Goal: Check status: Check status

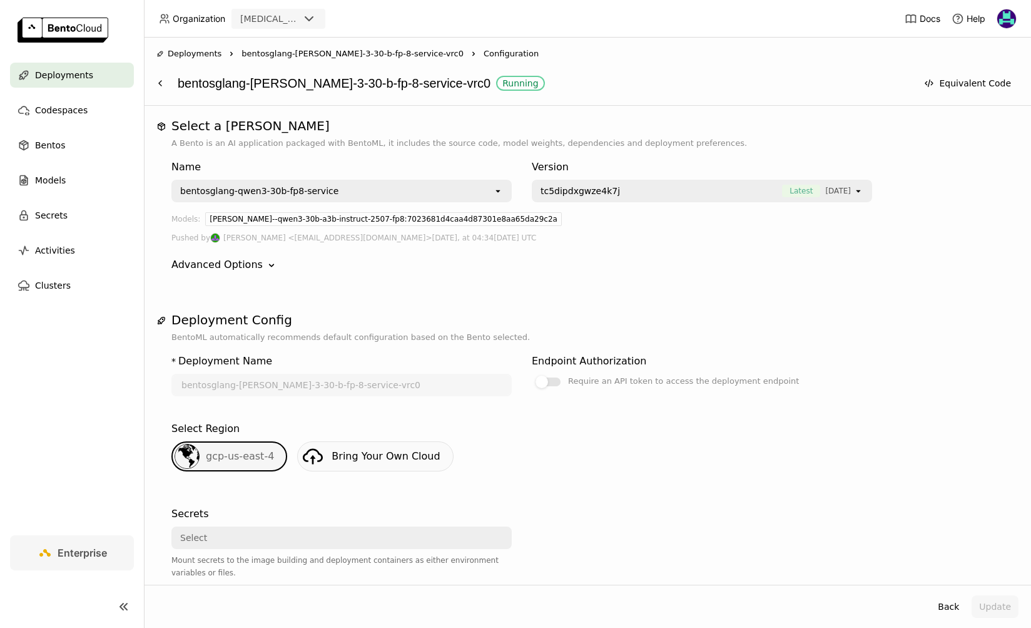
click at [253, 261] on div "Advanced Options" at bounding box center [216, 264] width 91 height 15
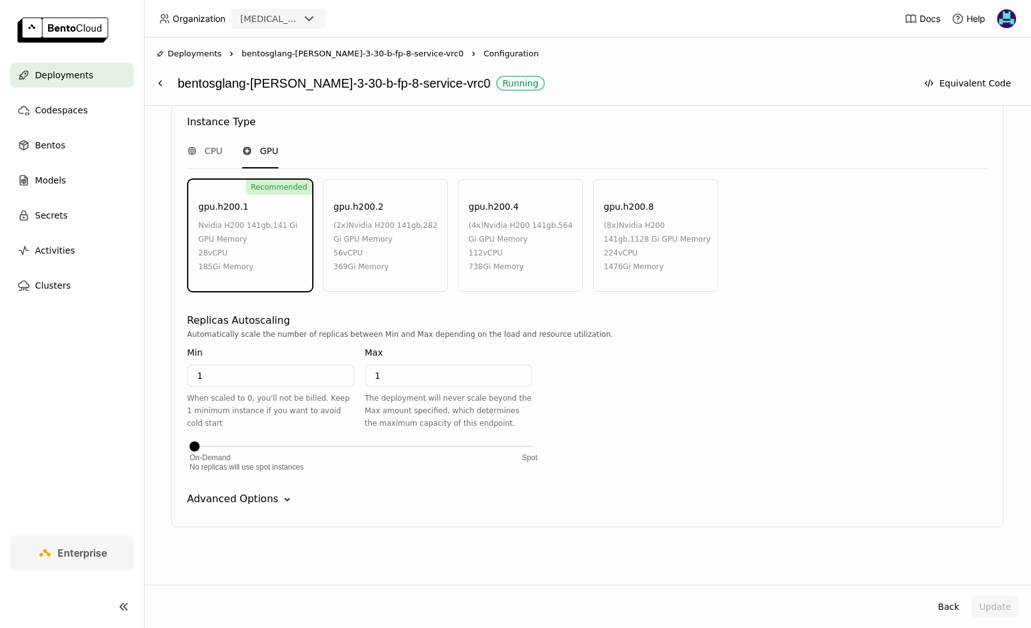
scroll to position [635, 0]
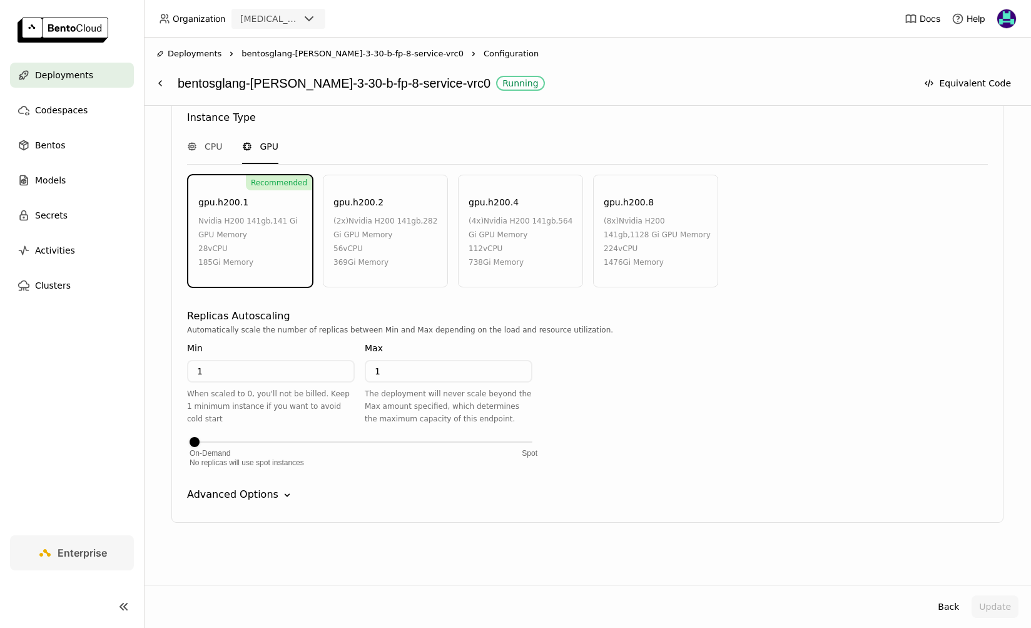
click at [281, 496] on icon "Down" at bounding box center [287, 495] width 13 height 13
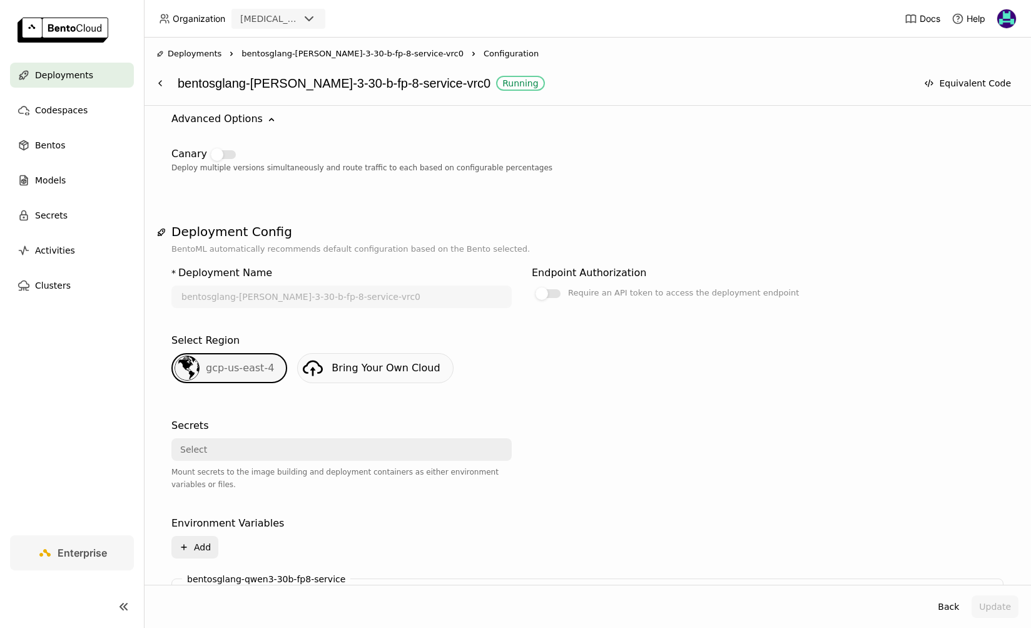
scroll to position [0, 0]
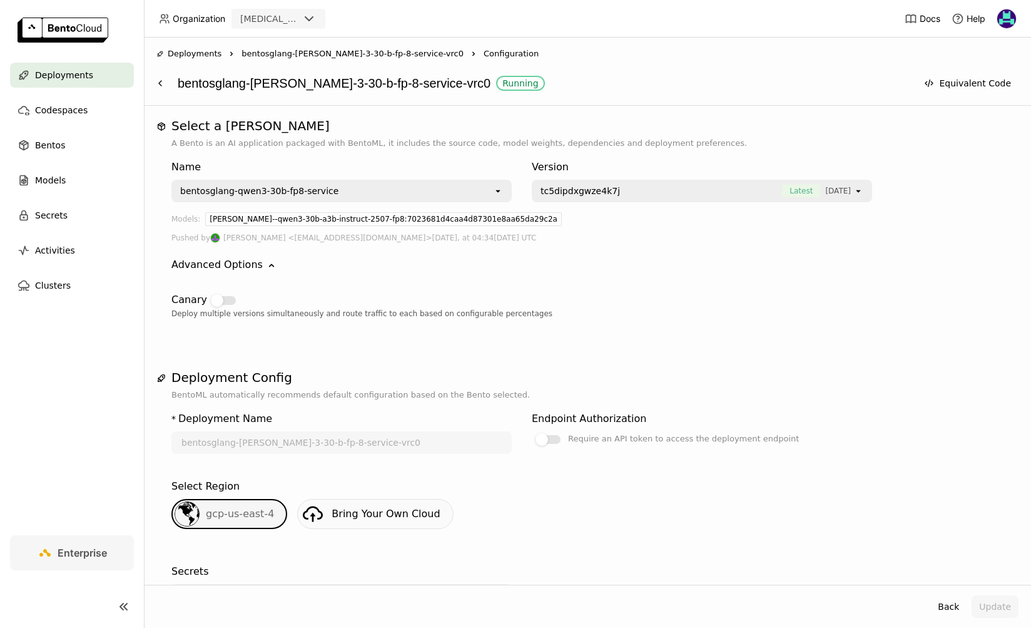
click at [324, 53] on span "bentosglang-[PERSON_NAME]-3-30-b-fp-8-service-vrc0" at bounding box center [353, 54] width 222 height 13
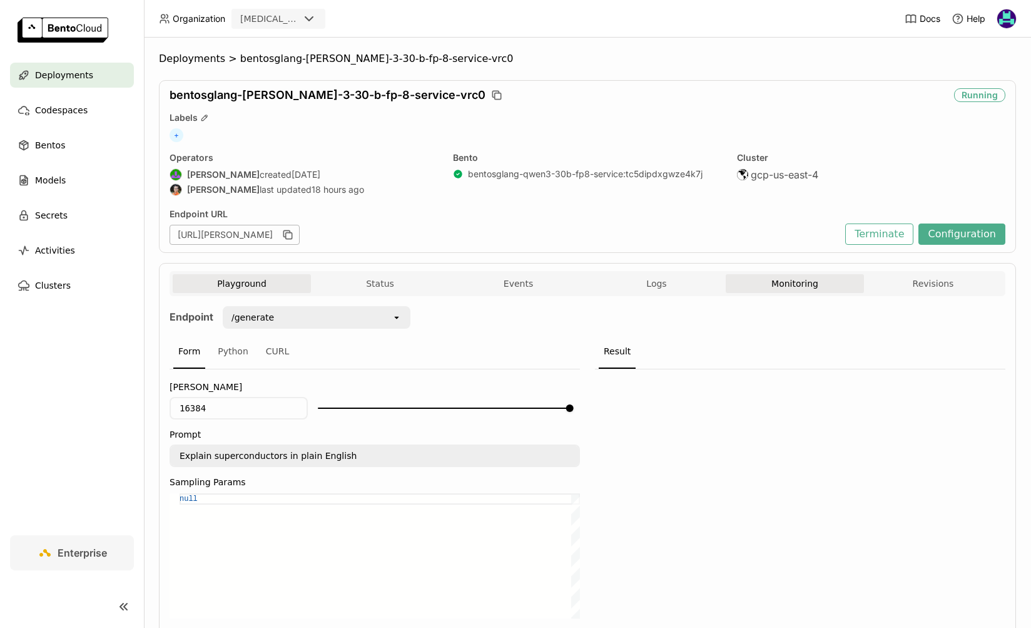
click at [820, 290] on button "Monitoring" at bounding box center [795, 283] width 138 height 19
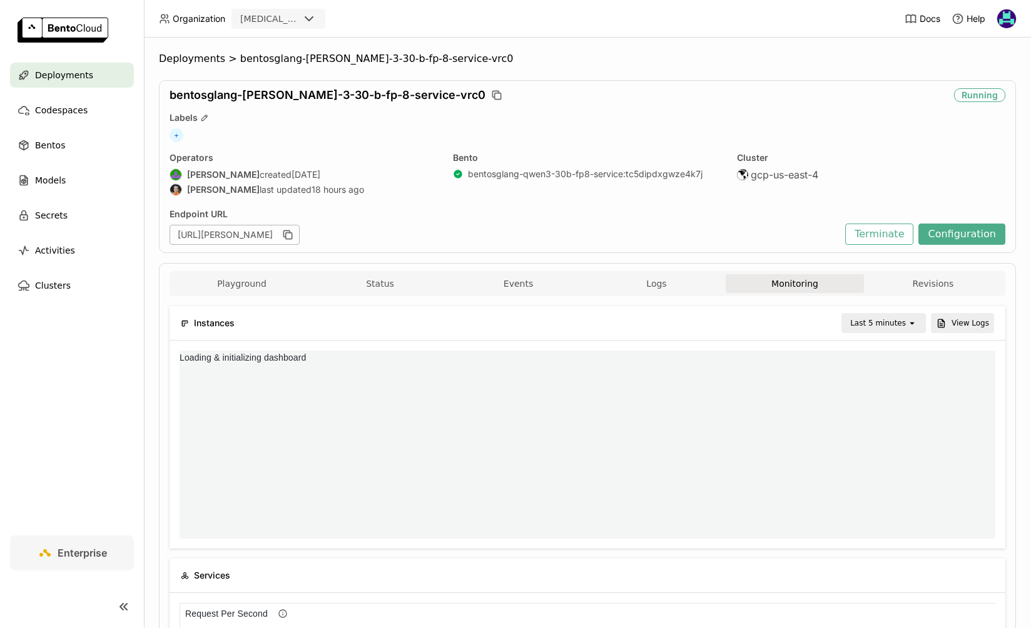
scroll to position [188, 407]
